Goal: Task Accomplishment & Management: Manage account settings

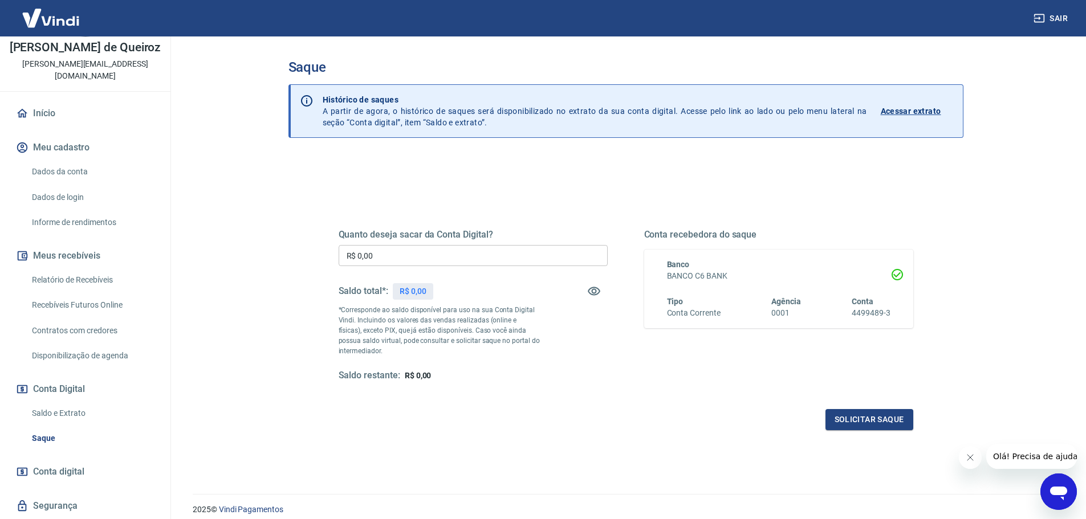
scroll to position [57, 0]
click at [103, 299] on link "Recebíveis Futuros Online" at bounding box center [91, 302] width 129 height 23
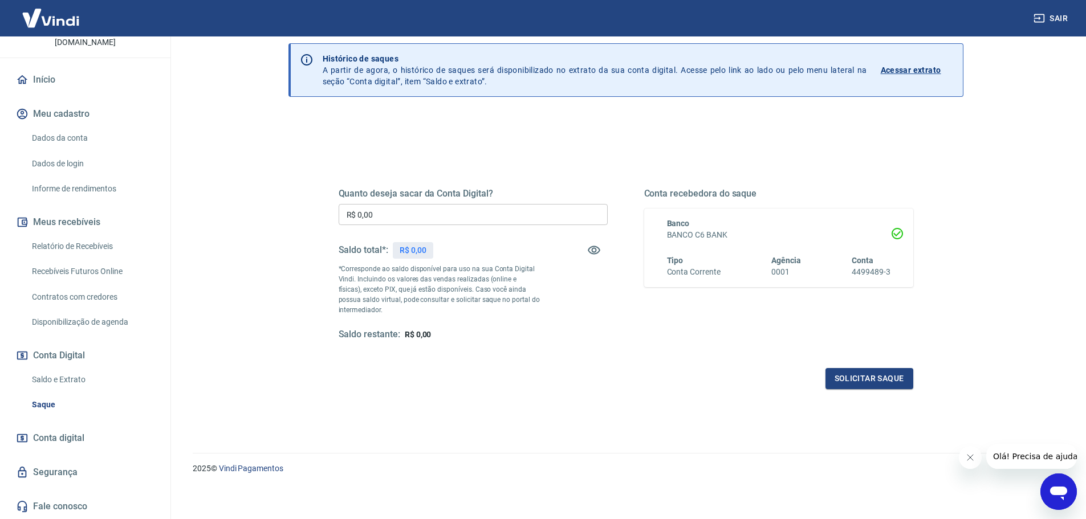
scroll to position [44, 0]
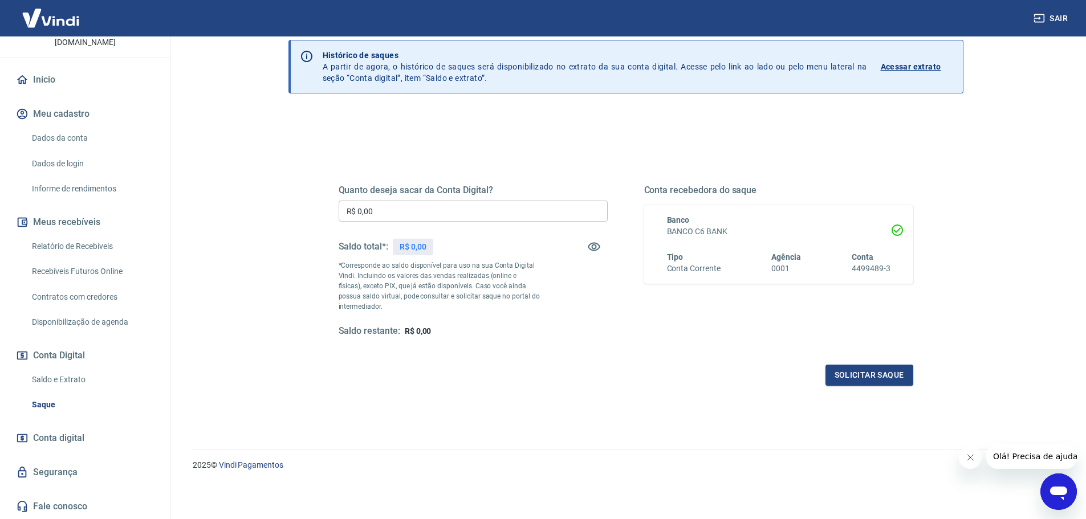
click at [76, 446] on link "Conta digital" at bounding box center [85, 438] width 143 height 25
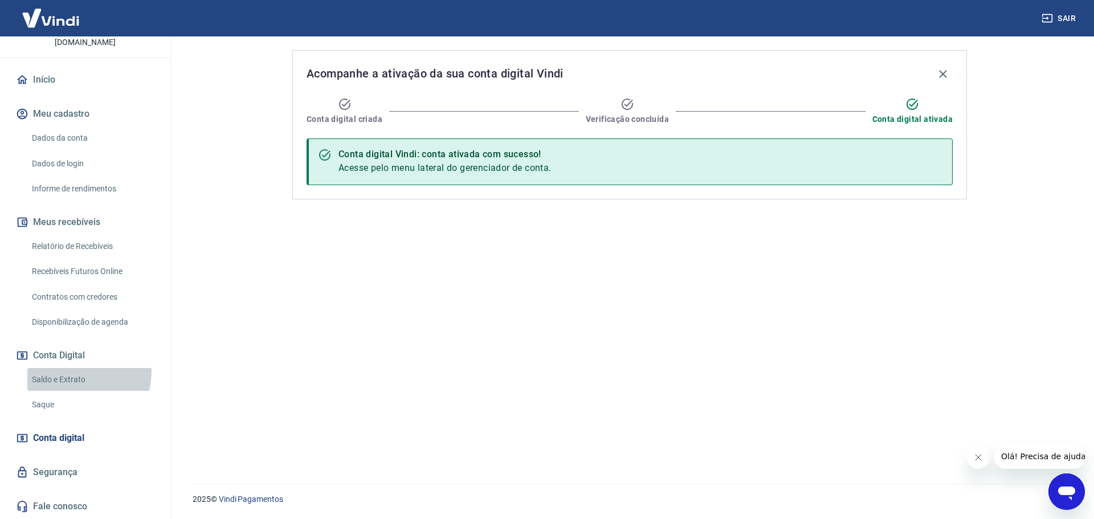
click at [74, 371] on link "Saldo e Extrato" at bounding box center [91, 379] width 129 height 23
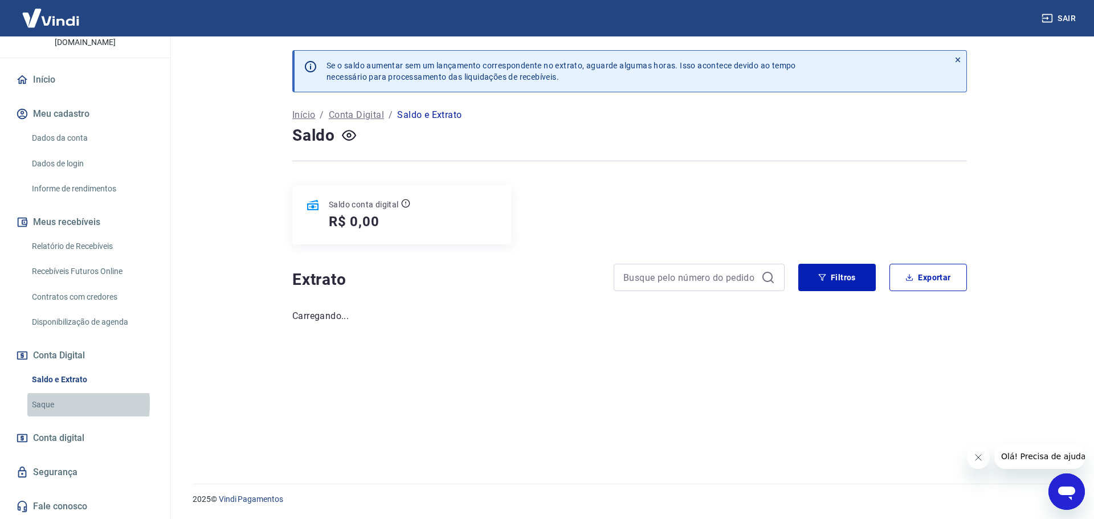
click at [43, 404] on link "Saque" at bounding box center [91, 404] width 129 height 23
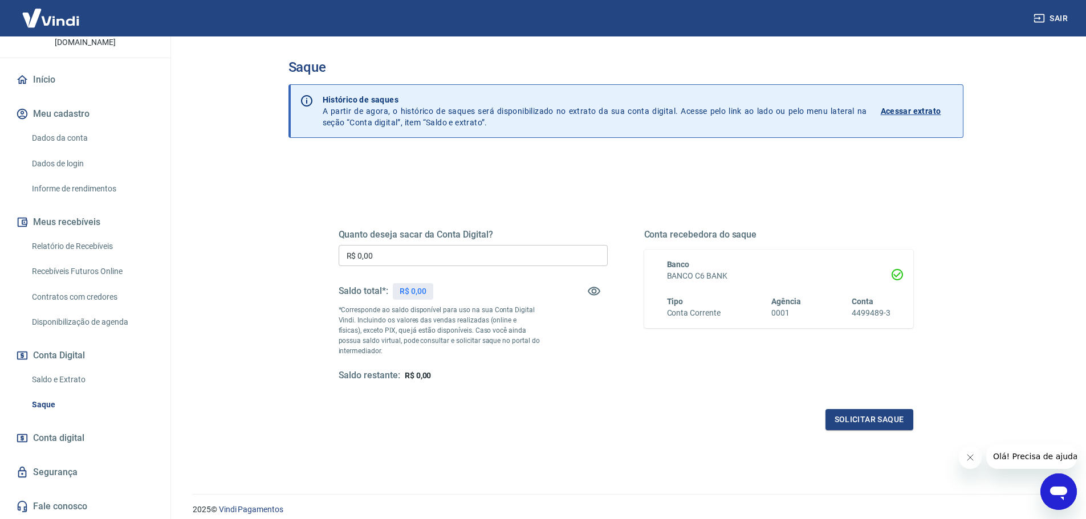
click at [63, 386] on link "Saldo e Extrato" at bounding box center [91, 379] width 129 height 23
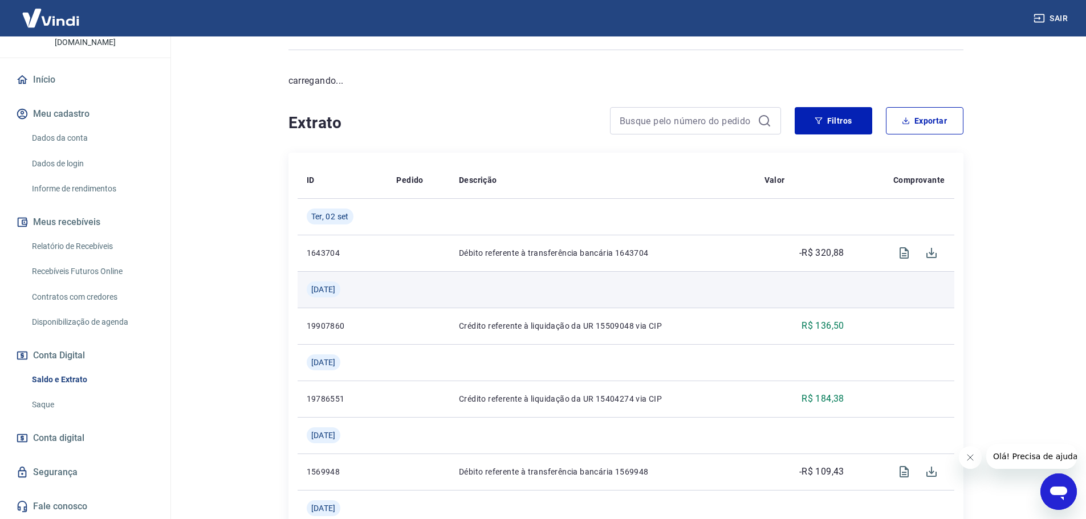
scroll to position [114, 0]
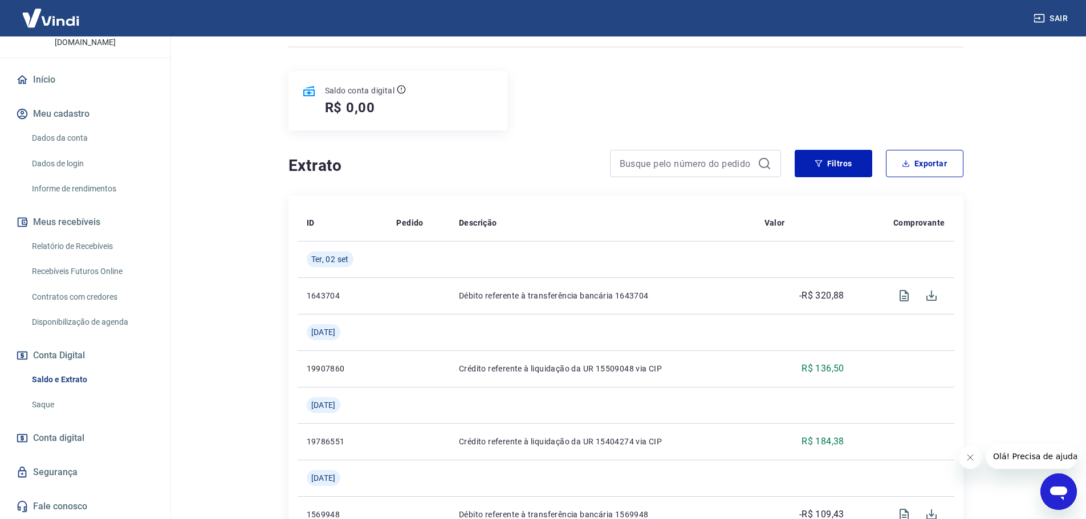
click at [95, 250] on link "Relatório de Recebíveis" at bounding box center [91, 246] width 129 height 23
